Goal: Information Seeking & Learning: Understand process/instructions

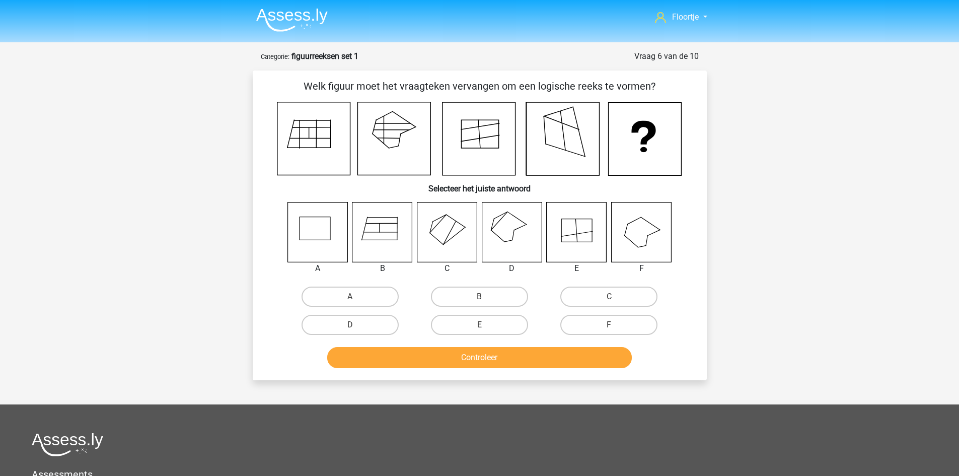
click at [290, 20] on img at bounding box center [291, 20] width 71 height 24
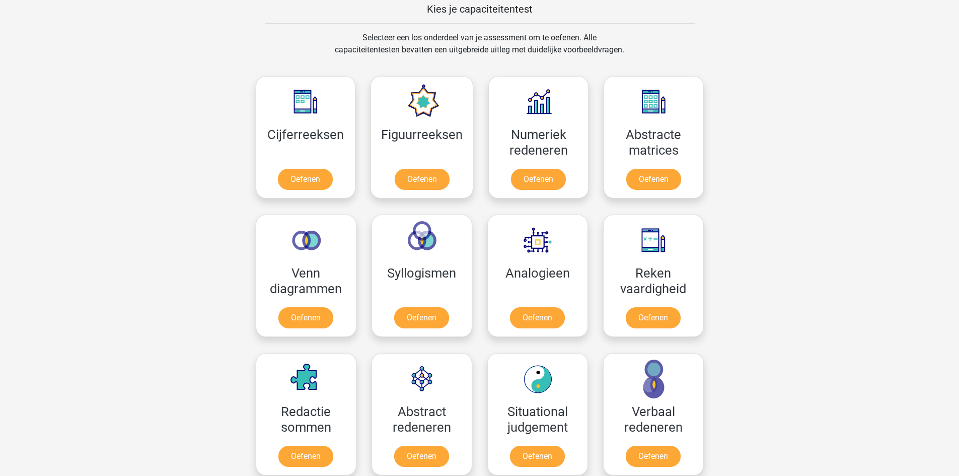
scroll to position [396, 0]
click at [289, 327] on link "Oefenen" at bounding box center [305, 320] width 57 height 22
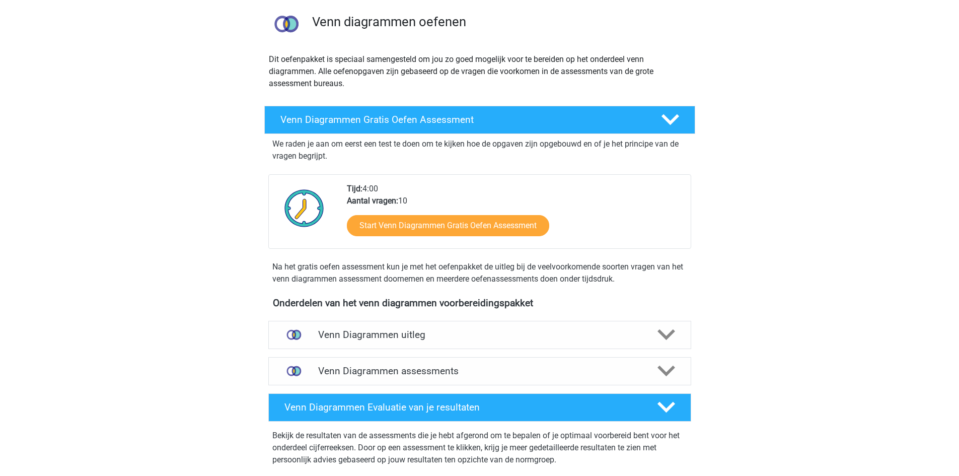
scroll to position [73, 0]
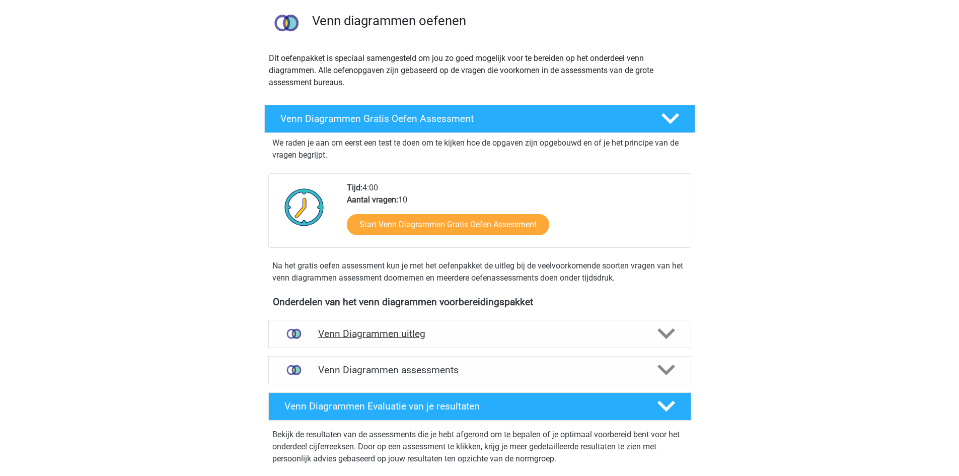
click at [460, 345] on div "Venn Diagrammen uitleg" at bounding box center [479, 334] width 423 height 28
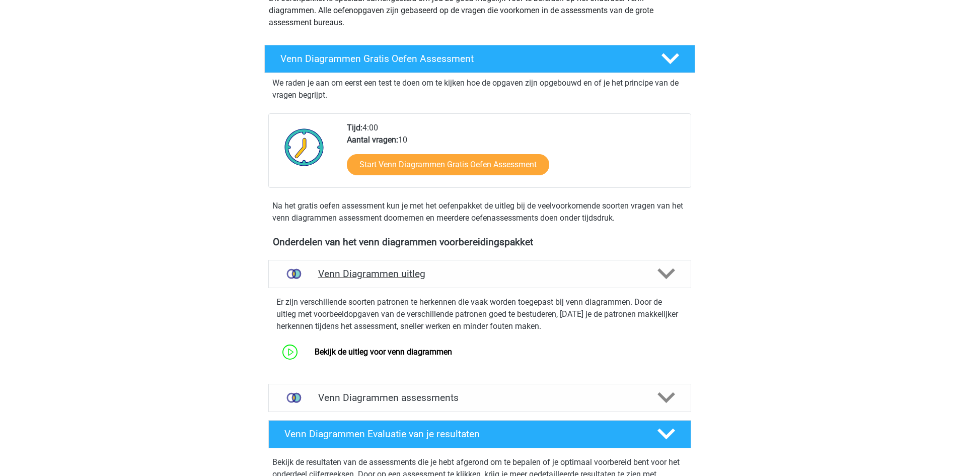
scroll to position [133, 0]
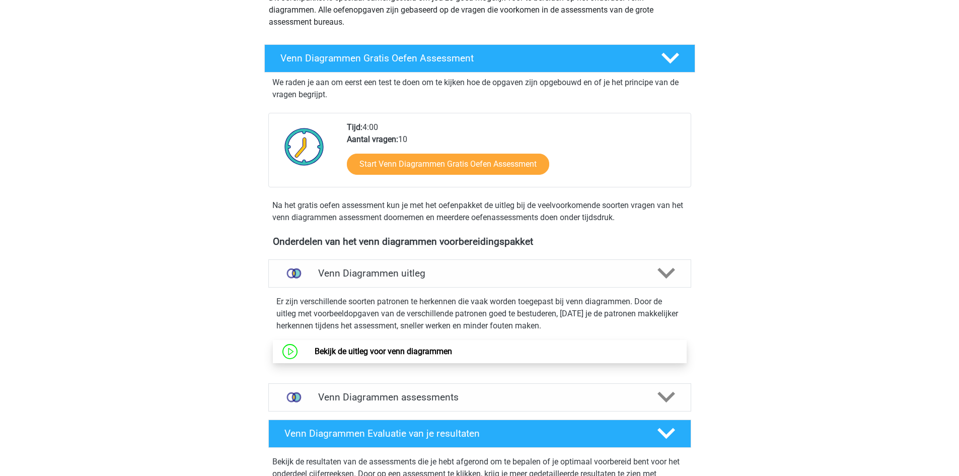
click at [416, 350] on link "Bekijk de uitleg voor venn diagrammen" at bounding box center [383, 351] width 137 height 10
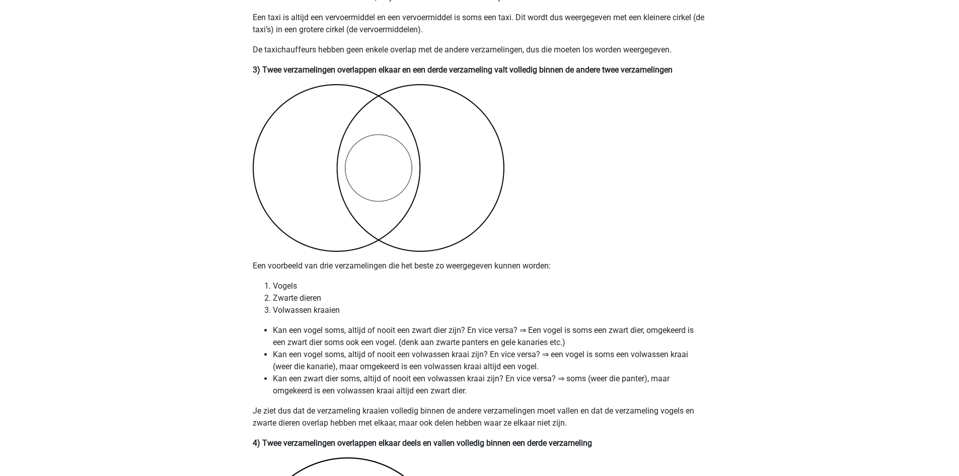
scroll to position [1260, 0]
click at [416, 350] on li "Kan een vogel soms, altijd of nooit een volwassen kraai zijn? En vice versa? ⇒ …" at bounding box center [490, 361] width 434 height 24
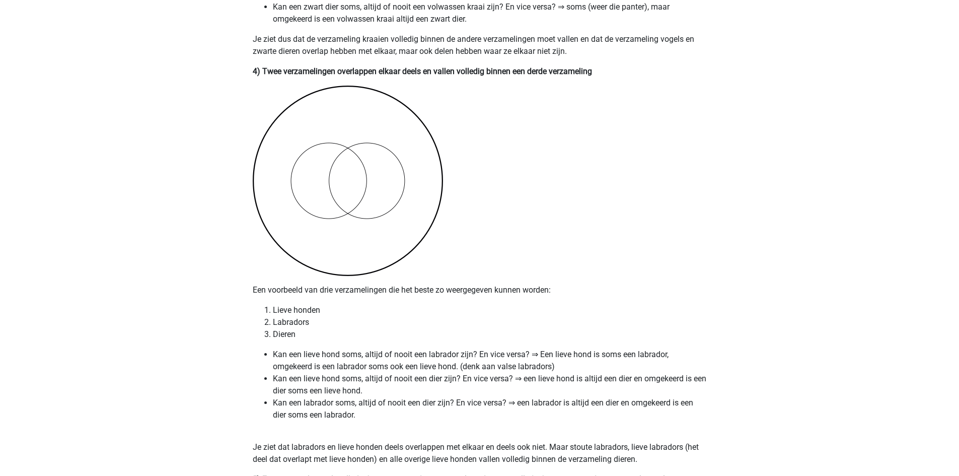
scroll to position [1631, 0]
